Goal: Find specific page/section: Find specific page/section

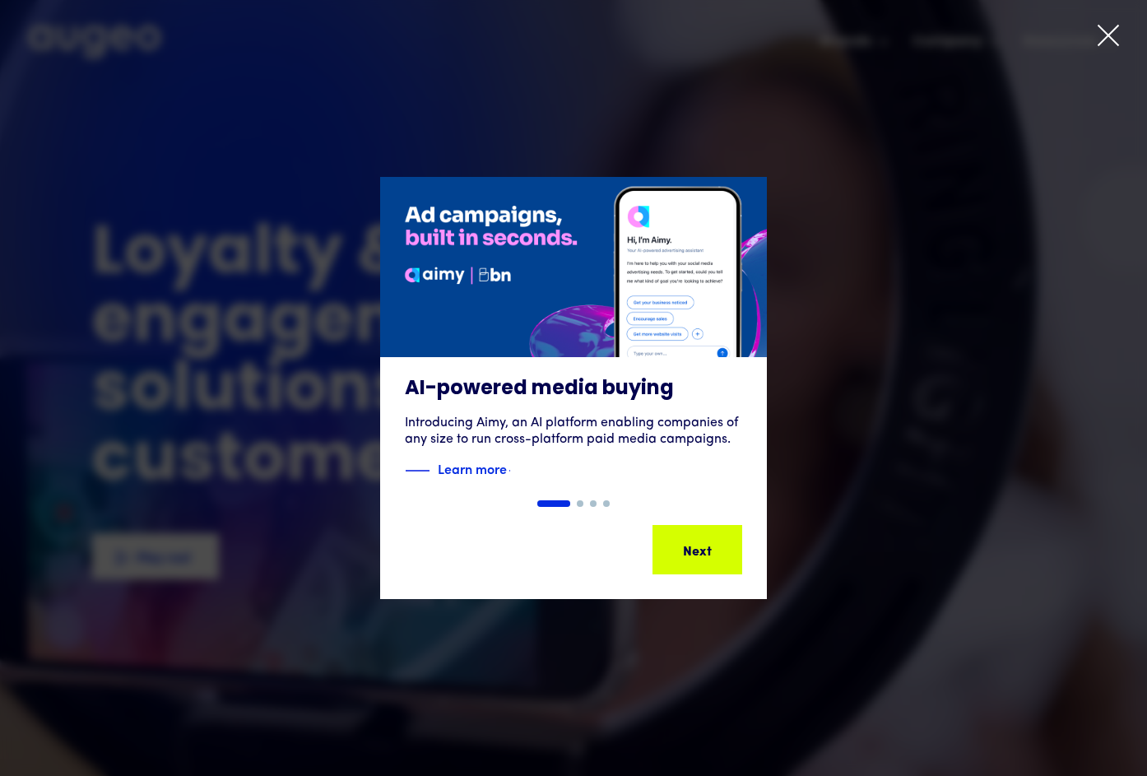
click at [836, 249] on div "1 of 4" at bounding box center [573, 388] width 1147 height 422
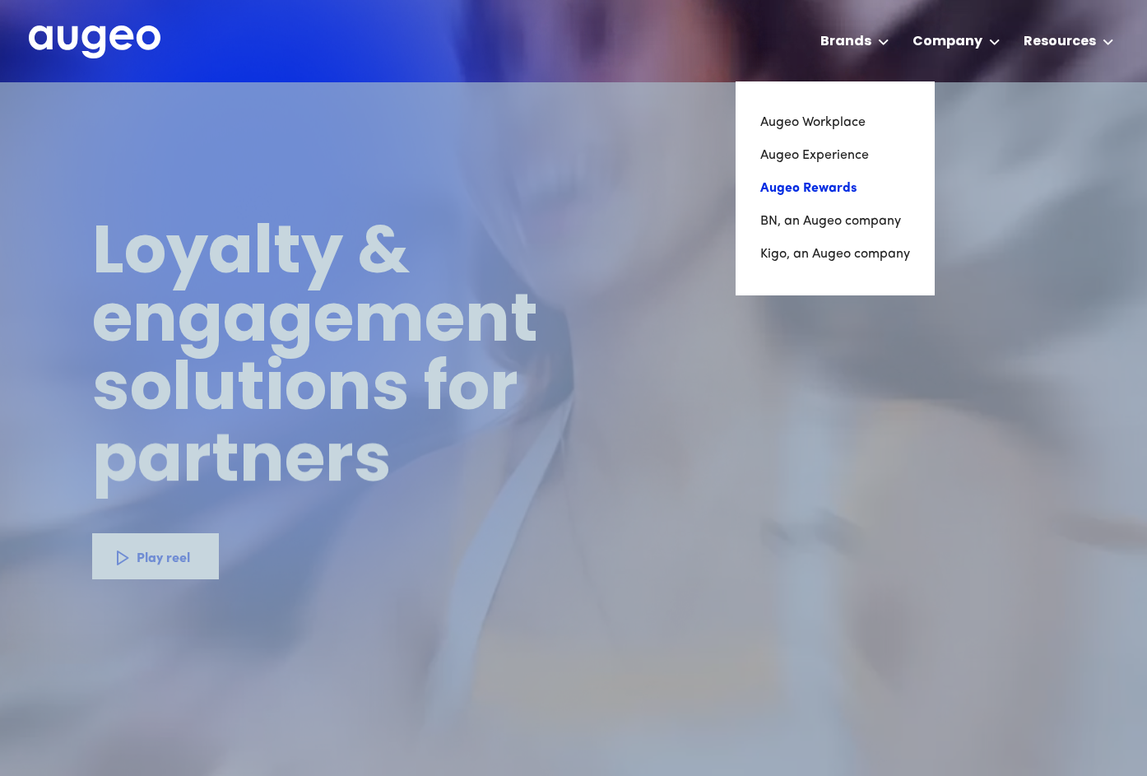
click at [852, 179] on link "Augeo Rewards" at bounding box center [835, 188] width 150 height 33
